Goal: Task Accomplishment & Management: Manage account settings

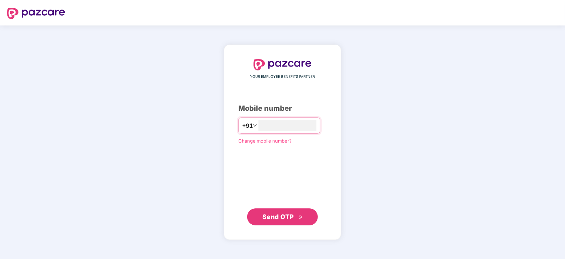
type input "**********"
click at [290, 217] on span "Send OTP" at bounding box center [278, 216] width 31 height 7
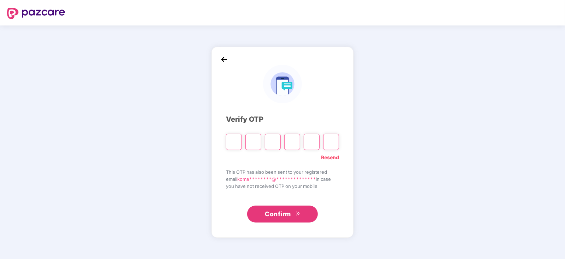
type input "*"
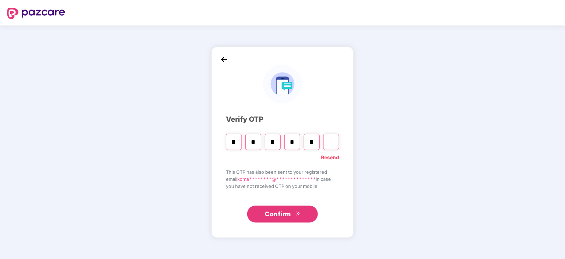
type input "*"
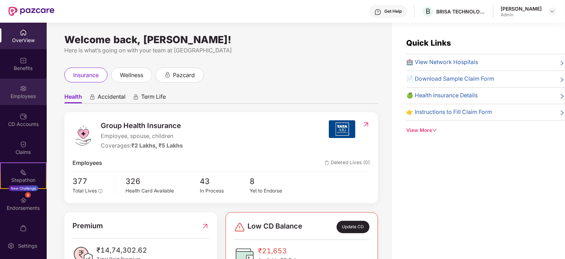
click at [10, 96] on div "Employees" at bounding box center [23, 96] width 47 height 7
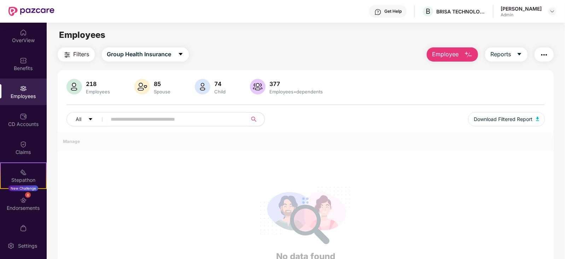
click at [12, 94] on div "Employees" at bounding box center [23, 96] width 47 height 7
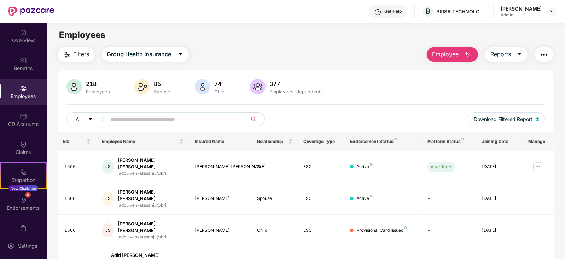
click at [152, 117] on input "text" at bounding box center [174, 119] width 127 height 11
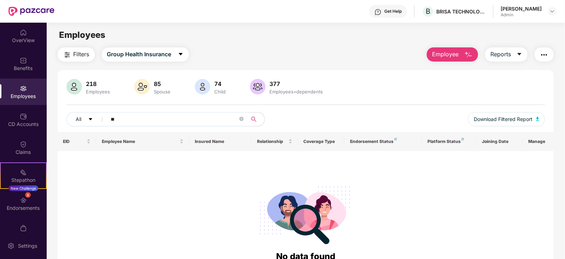
type input "*"
